Goal: Task Accomplishment & Management: Complete application form

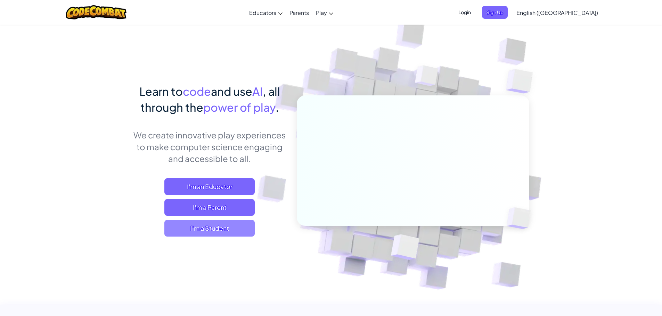
click at [218, 225] on span "I'm a Student" at bounding box center [209, 228] width 90 height 17
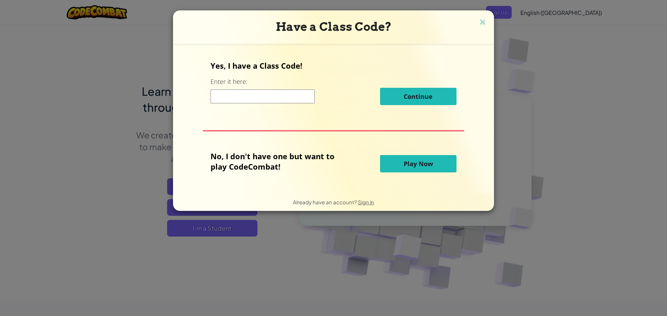
click at [264, 91] on input at bounding box center [263, 97] width 104 height 14
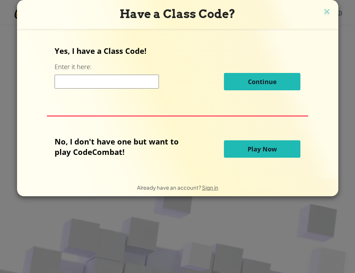
click at [102, 81] on input at bounding box center [107, 82] width 104 height 14
paste input "SpaceSoupReady"
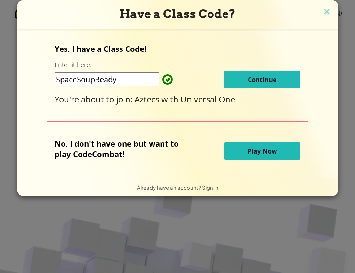
type input "SpaceSoupReady"
click at [266, 84] on button "Continue" at bounding box center [262, 79] width 76 height 17
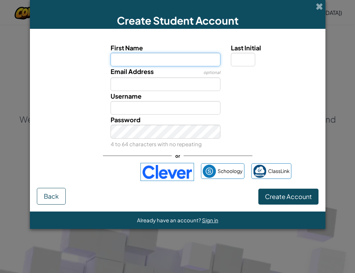
click at [121, 63] on input "First Name" at bounding box center [165, 60] width 110 height 14
click at [254, 96] on div at bounding box center [273, 96] width 96 height 10
click at [157, 64] on input "First Name" at bounding box center [165, 60] width 110 height 14
type input "[PERSON_NAME]"
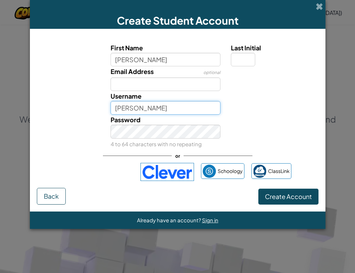
click at [133, 108] on input "[PERSON_NAME]" at bounding box center [165, 108] width 110 height 14
click at [258, 189] on button "Create Account" at bounding box center [288, 197] width 60 height 16
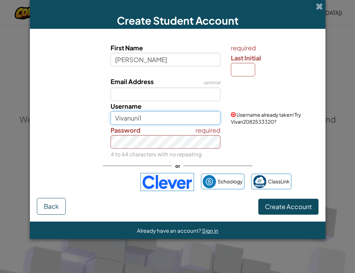
type input "Vivanuni1"
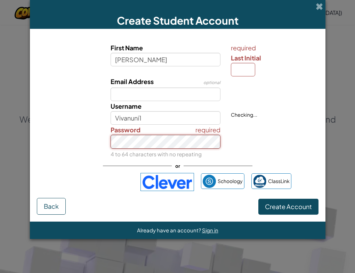
click at [156, 135] on div "required Password 4 to 64 characters with no repeating" at bounding box center [165, 142] width 120 height 34
click at [63, 100] on div "Email Address optional" at bounding box center [177, 88] width 288 height 25
click at [240, 65] on input "Last Initial" at bounding box center [243, 70] width 24 height 14
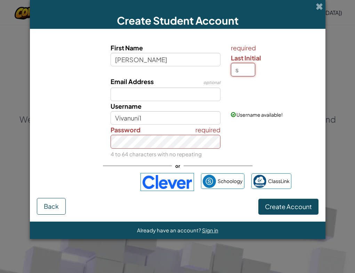
type input "s"
click at [86, 95] on div "Email Address optional" at bounding box center [177, 88] width 288 height 25
click at [83, 108] on div "Username VivanS Username already taken! Try VivanS60111544?" at bounding box center [177, 113] width 288 height 24
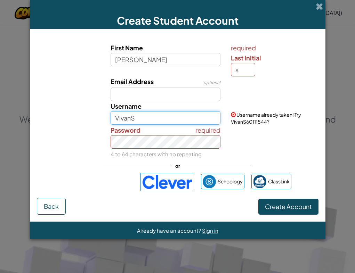
click at [142, 121] on input "VivanS" at bounding box center [165, 118] width 110 height 14
click at [142, 120] on input "VivanSu" at bounding box center [165, 118] width 110 height 14
click at [128, 120] on input "VivanSuni1" at bounding box center [165, 118] width 110 height 14
click at [169, 121] on input "ViviSuni1" at bounding box center [165, 118] width 110 height 14
click at [130, 117] on input "ViviSuni1" at bounding box center [165, 118] width 110 height 14
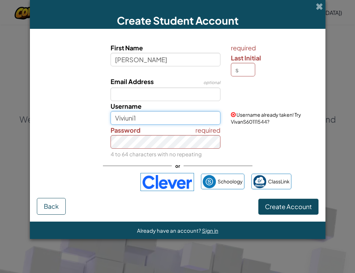
click at [140, 118] on input "Viviuni1" at bounding box center [165, 118] width 110 height 14
type input "Viviuni1"
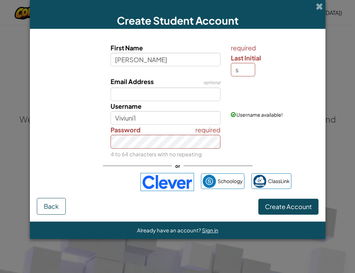
drag, startPoint x: 130, startPoint y: 50, endPoint x: 138, endPoint y: 63, distance: 15.3
click at [130, 52] on div "First Name [PERSON_NAME]" at bounding box center [165, 55] width 110 height 24
drag, startPoint x: 56, startPoint y: 109, endPoint x: 85, endPoint y: 114, distance: 30.3
click at [55, 109] on div "Username Viviuni1 Username available!" at bounding box center [177, 113] width 288 height 24
click at [244, 135] on div "required Password 4 to 64 characters with no repeating" at bounding box center [177, 142] width 288 height 34
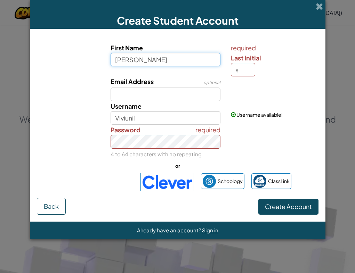
click at [160, 66] on input "[PERSON_NAME]" at bounding box center [165, 60] width 110 height 14
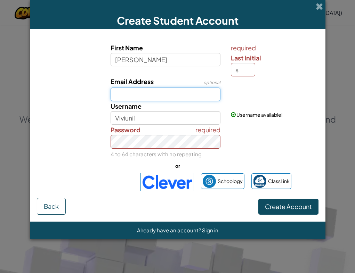
click at [153, 92] on input "Email Address" at bounding box center [165, 95] width 110 height 14
click at [242, 74] on input "s" at bounding box center [243, 70] width 24 height 14
click at [172, 88] on input "Email Address" at bounding box center [165, 95] width 110 height 14
click at [290, 128] on div "required Password 4 to 64 characters with no repeating" at bounding box center [177, 142] width 288 height 34
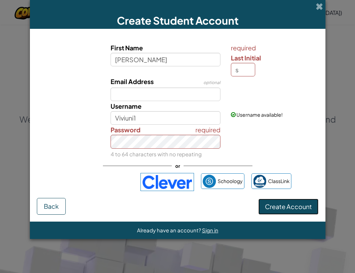
click at [292, 206] on span "Create Account" at bounding box center [288, 207] width 47 height 8
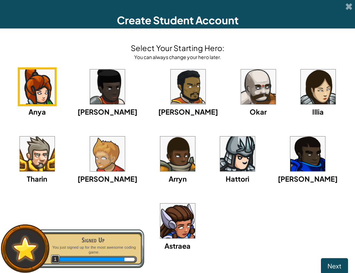
click at [176, 219] on img at bounding box center [177, 221] width 35 height 35
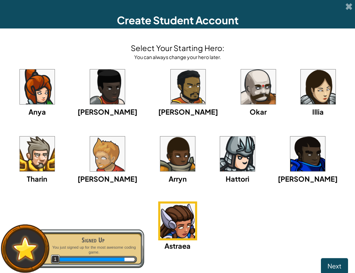
click at [322, 257] on div "Anya [PERSON_NAME] [PERSON_NAME] [PERSON_NAME] Arryn [PERSON_NAME]" at bounding box center [177, 167] width 341 height 201
click at [327, 262] on span "Next" at bounding box center [334, 266] width 14 height 8
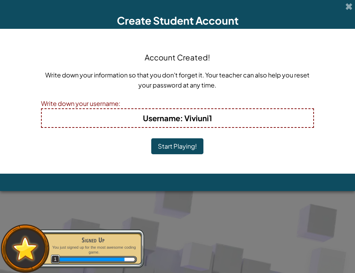
click at [173, 138] on button "Start Playing!" at bounding box center [177, 146] width 52 height 16
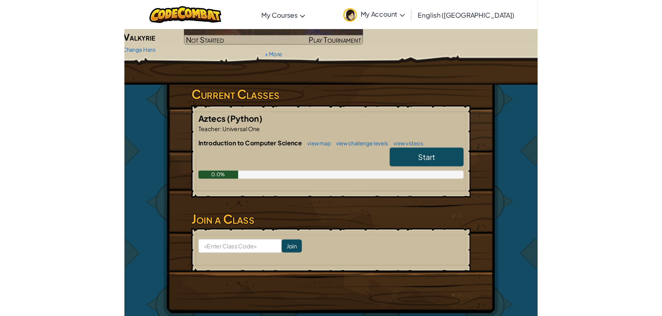
scroll to position [69, 0]
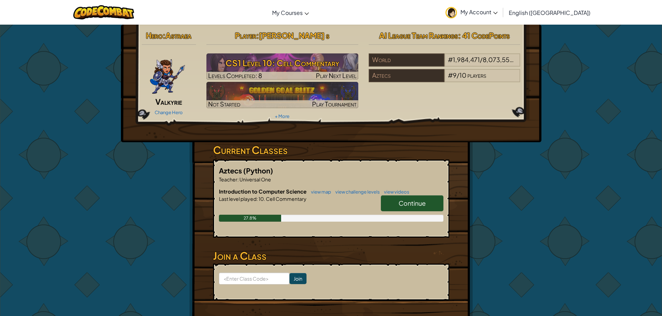
click at [497, 12] on icon at bounding box center [495, 13] width 5 height 2
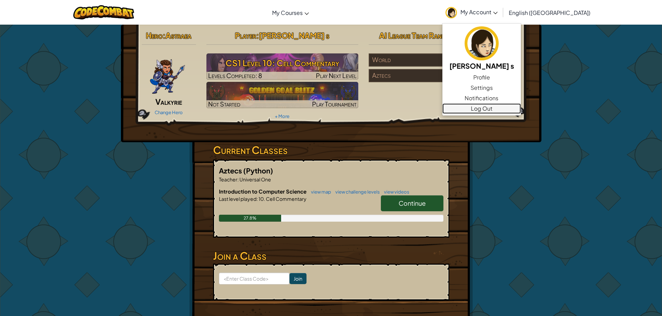
click at [521, 108] on link "Log Out" at bounding box center [481, 109] width 79 height 10
